Goal: Transaction & Acquisition: Subscribe to service/newsletter

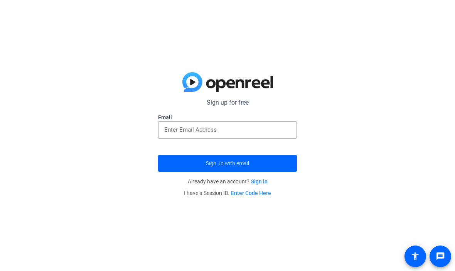
click at [245, 132] on input "email" at bounding box center [227, 129] width 126 height 9
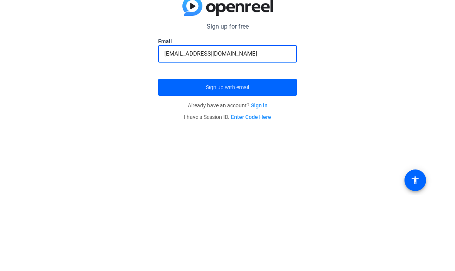
click at [262, 154] on span "submit" at bounding box center [227, 163] width 139 height 19
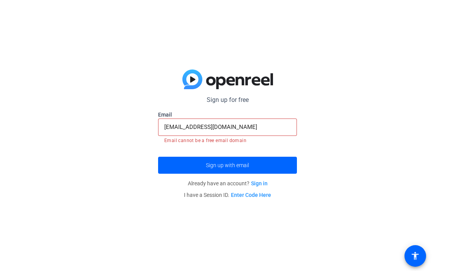
click at [279, 167] on span "submit" at bounding box center [227, 165] width 139 height 19
click at [170, 130] on input "[EMAIL_ADDRESS][DOMAIN_NAME]" at bounding box center [227, 127] width 126 height 9
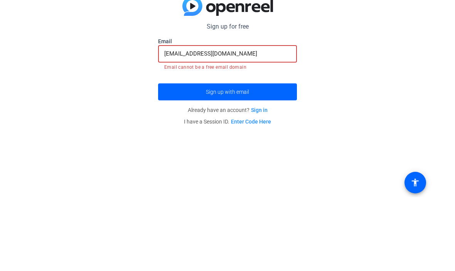
click at [172, 123] on input "[EMAIL_ADDRESS][DOMAIN_NAME]" at bounding box center [227, 127] width 126 height 9
click at [169, 123] on input "[EMAIL_ADDRESS][DOMAIN_NAME]" at bounding box center [227, 127] width 126 height 9
click at [170, 123] on input "[EMAIL_ADDRESS][DOMAIN_NAME]" at bounding box center [227, 127] width 126 height 9
click at [167, 123] on input "[EMAIL_ADDRESS][DOMAIN_NAME]" at bounding box center [227, 127] width 126 height 9
click at [174, 123] on input "[EMAIL_ADDRESS][DOMAIN_NAME]" at bounding box center [227, 127] width 126 height 9
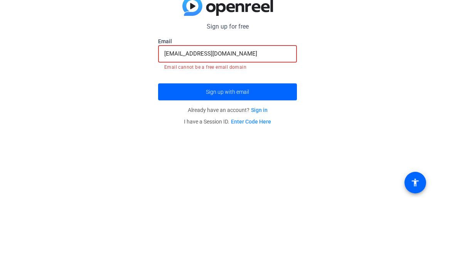
click at [172, 123] on input "[EMAIL_ADDRESS][DOMAIN_NAME]" at bounding box center [227, 127] width 126 height 9
click at [167, 123] on input "[EMAIL_ADDRESS][DOMAIN_NAME]" at bounding box center [227, 127] width 126 height 9
click at [166, 123] on input "[EMAIL_ADDRESS][DOMAIN_NAME]" at bounding box center [227, 127] width 126 height 9
click at [168, 123] on input "[EMAIL_ADDRESS][DOMAIN_NAME]" at bounding box center [227, 127] width 126 height 9
click at [170, 123] on input "[EMAIL_ADDRESS][DOMAIN_NAME]" at bounding box center [227, 127] width 126 height 9
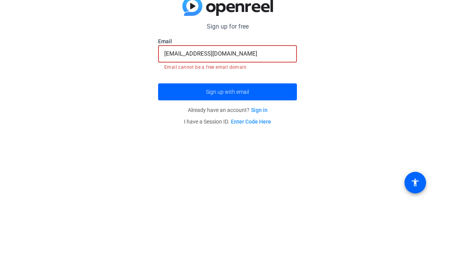
click at [170, 123] on input "[EMAIL_ADDRESS][DOMAIN_NAME]" at bounding box center [227, 127] width 126 height 9
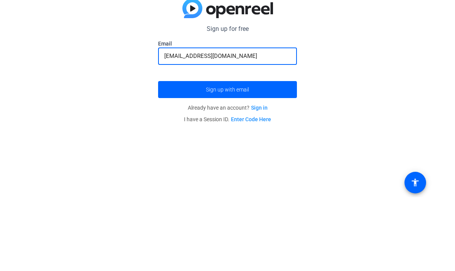
click at [262, 154] on span "submit" at bounding box center [227, 163] width 139 height 19
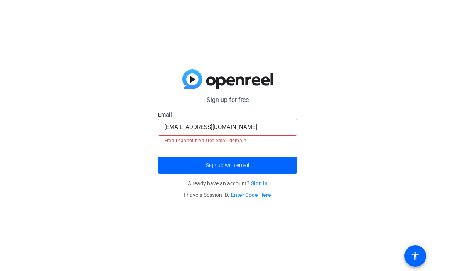
click at [259, 168] on span "submit" at bounding box center [227, 165] width 139 height 19
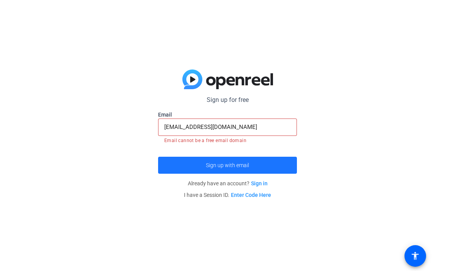
click at [259, 169] on span "submit" at bounding box center [227, 165] width 139 height 19
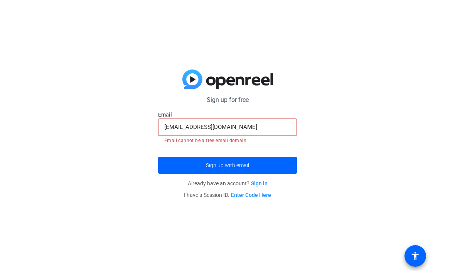
click at [421, 251] on span at bounding box center [415, 256] width 19 height 19
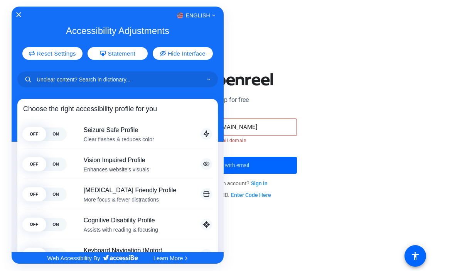
click at [433, 198] on div at bounding box center [227, 135] width 455 height 271
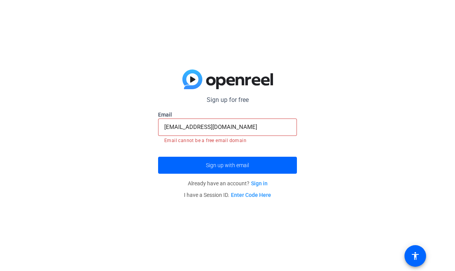
click at [288, 165] on span "submit" at bounding box center [227, 165] width 139 height 19
click at [261, 128] on input "[EMAIL_ADDRESS][DOMAIN_NAME]" at bounding box center [227, 127] width 126 height 9
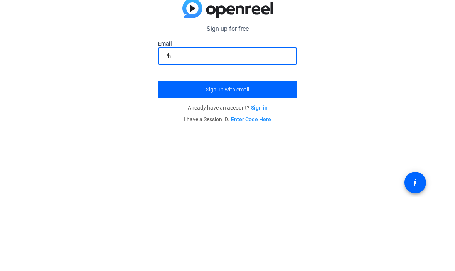
type input "P"
type input "c"
click at [84, 63] on div "Sign up for free Email Sign up with email Already have an account? Sign in I ha…" at bounding box center [227, 135] width 455 height 271
